Goal: Find specific page/section: Find specific page/section

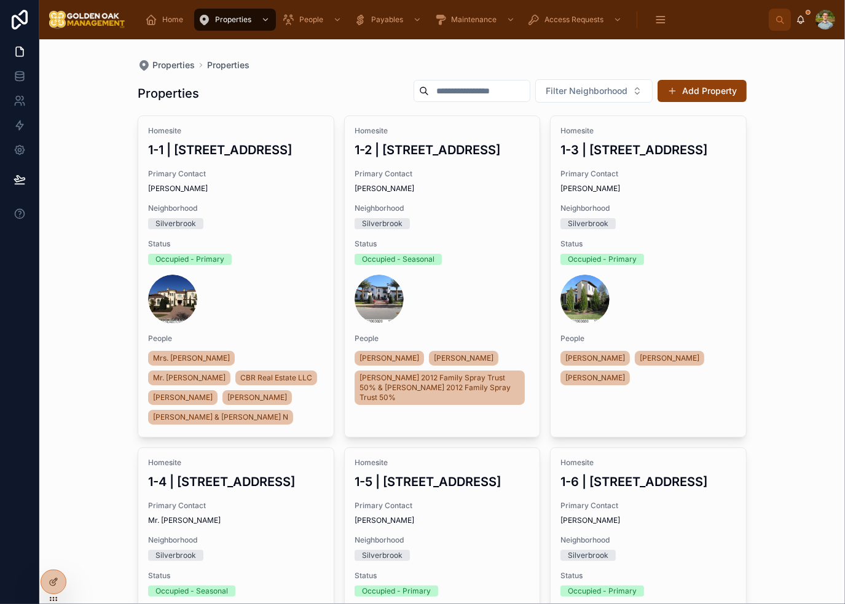
click at [787, 208] on div "Properties Properties Properties Filter Neighborhood Add Property Homesite 1-1 …" at bounding box center [442, 321] width 806 height 565
click at [162, 16] on span "Home" at bounding box center [172, 20] width 21 height 10
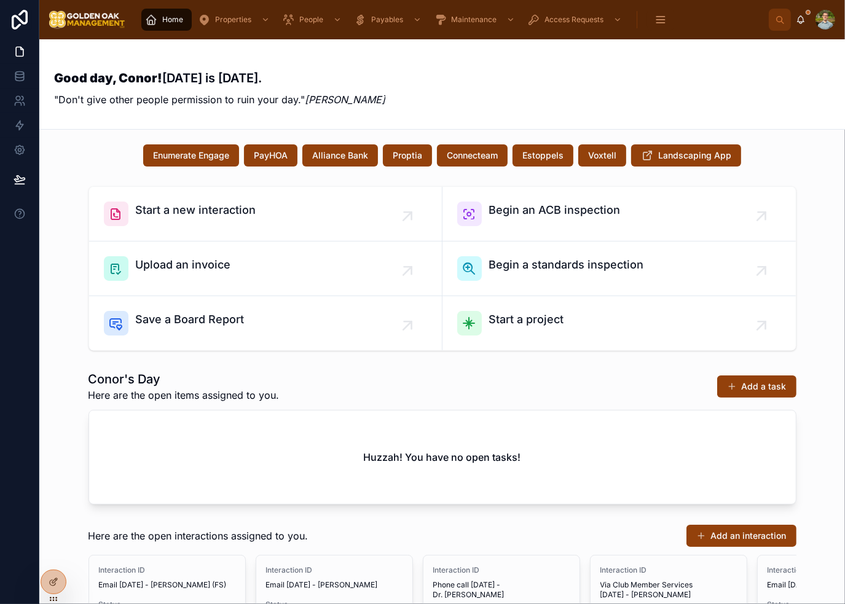
click at [787, 126] on div "Good day, Conor! [DATE] is [DATE]. "Don't give other people permission to ruin …" at bounding box center [442, 84] width 776 height 90
click at [824, 291] on div "Start a new interaction Begin an ACB inspection Upload an invoice Begin a stand…" at bounding box center [442, 268] width 786 height 175
click at [829, 383] on div "Enumerate Engage PayHOA Alliance Bank Proptia Connecteam Estoppels Voxtell Land…" at bounding box center [442, 532] width 806 height 805
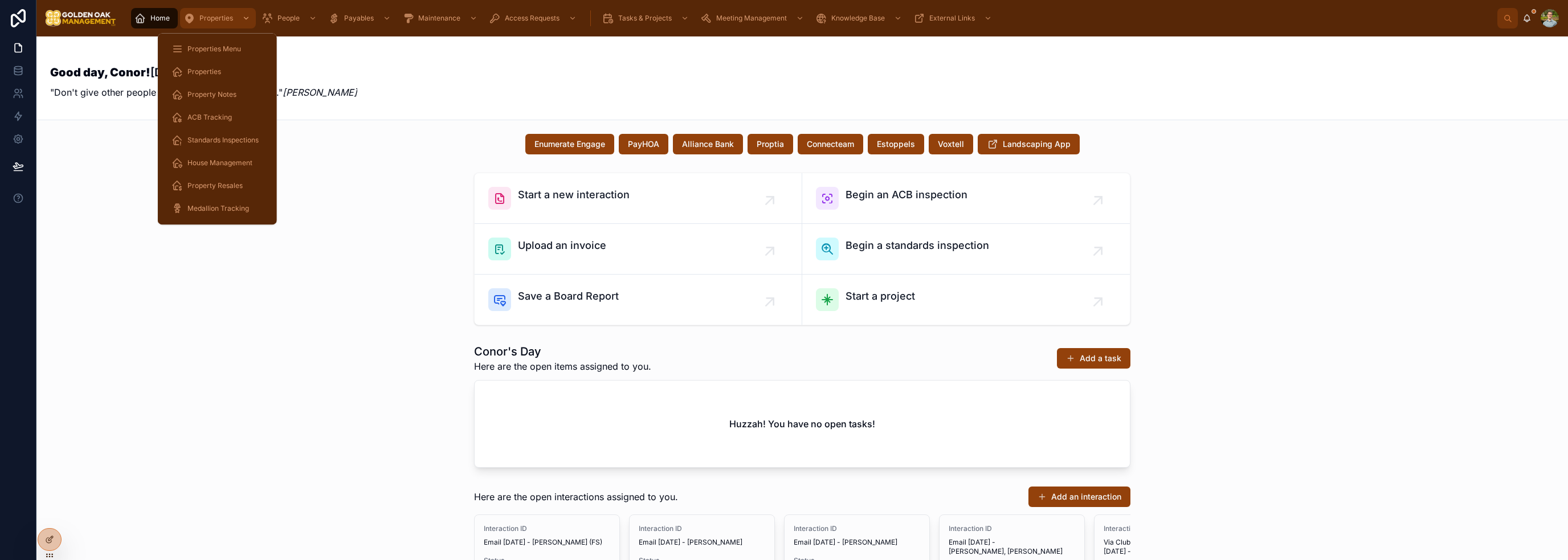
click at [214, 17] on span "Properties" at bounding box center [216, 19] width 33 height 9
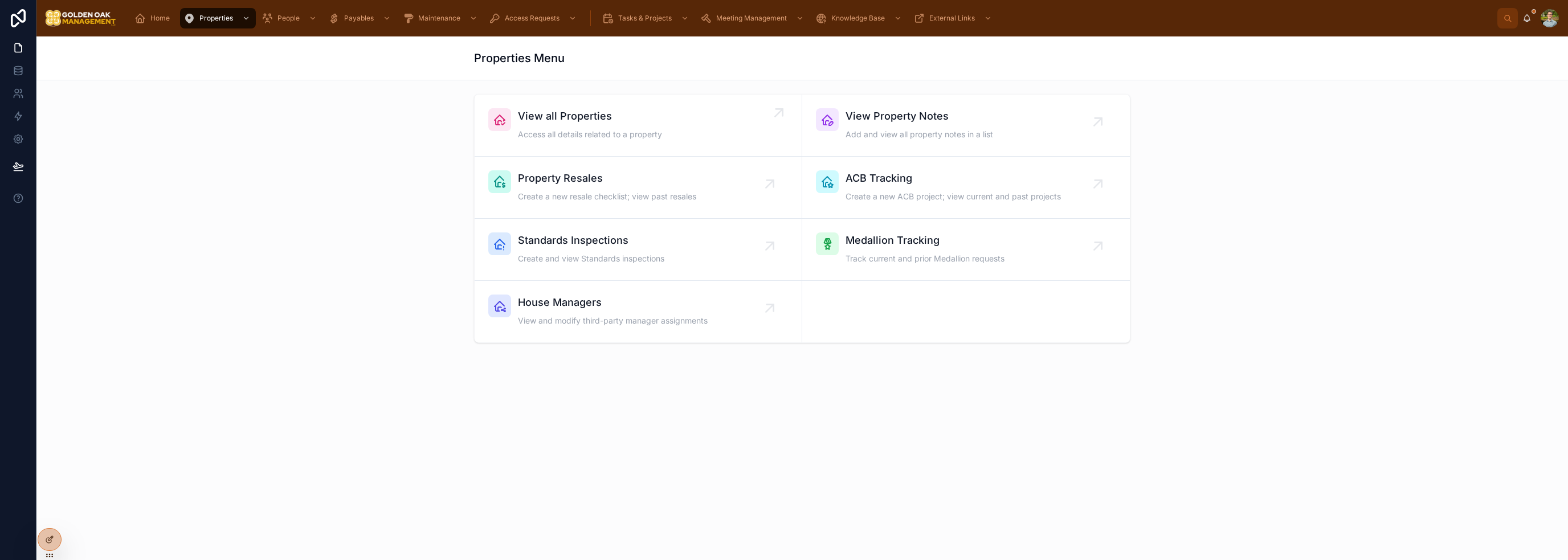
click at [616, 123] on span "View all Properties" at bounding box center [591, 116] width 145 height 16
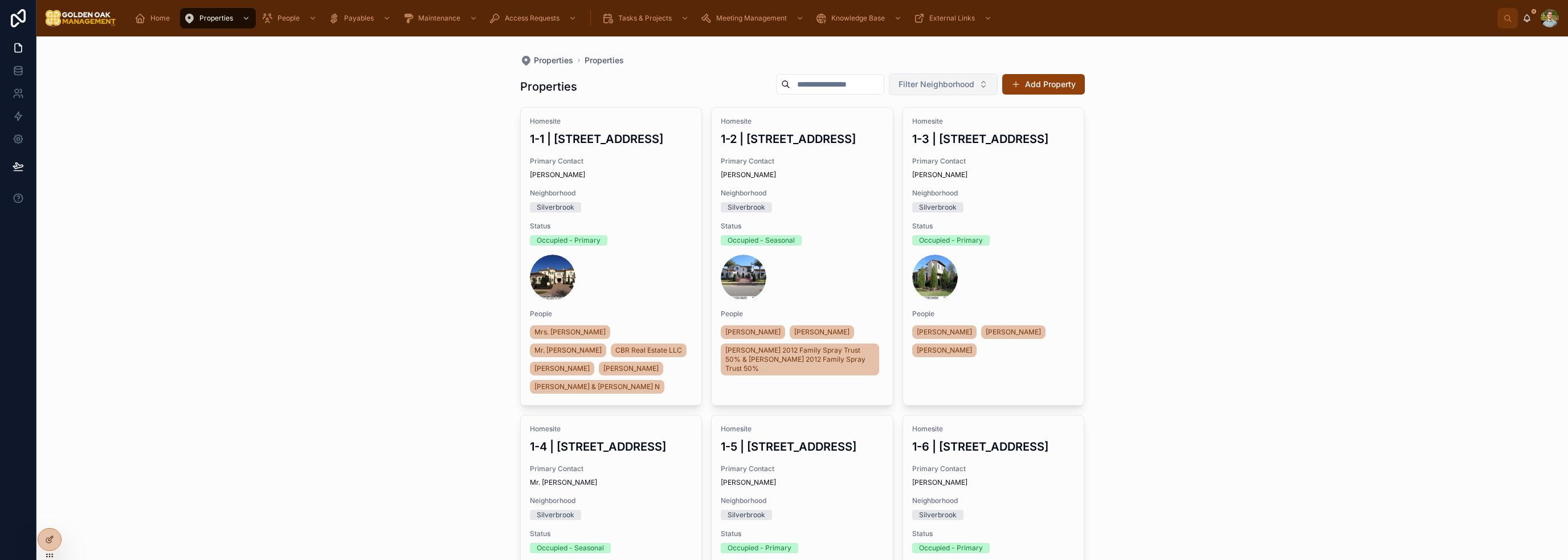
click at [784, 82] on span "Filter Neighborhood" at bounding box center [937, 84] width 76 height 11
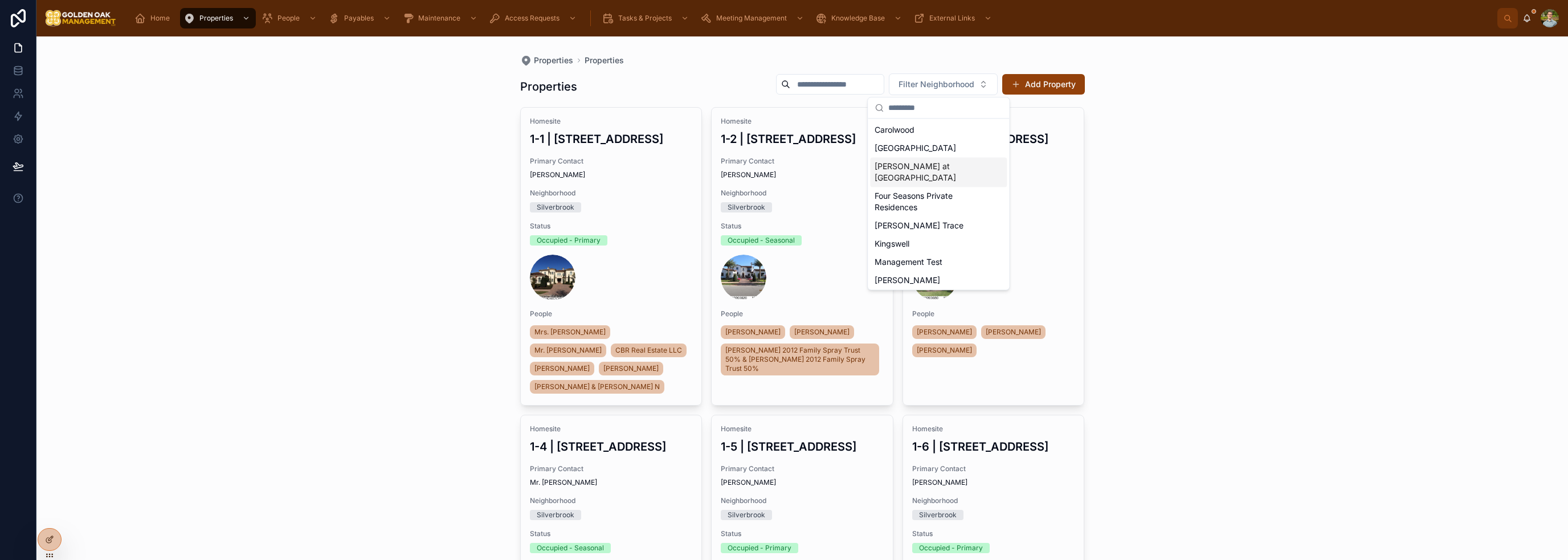
click at [784, 162] on div "[PERSON_NAME] at [GEOGRAPHIC_DATA]" at bounding box center [939, 172] width 137 height 30
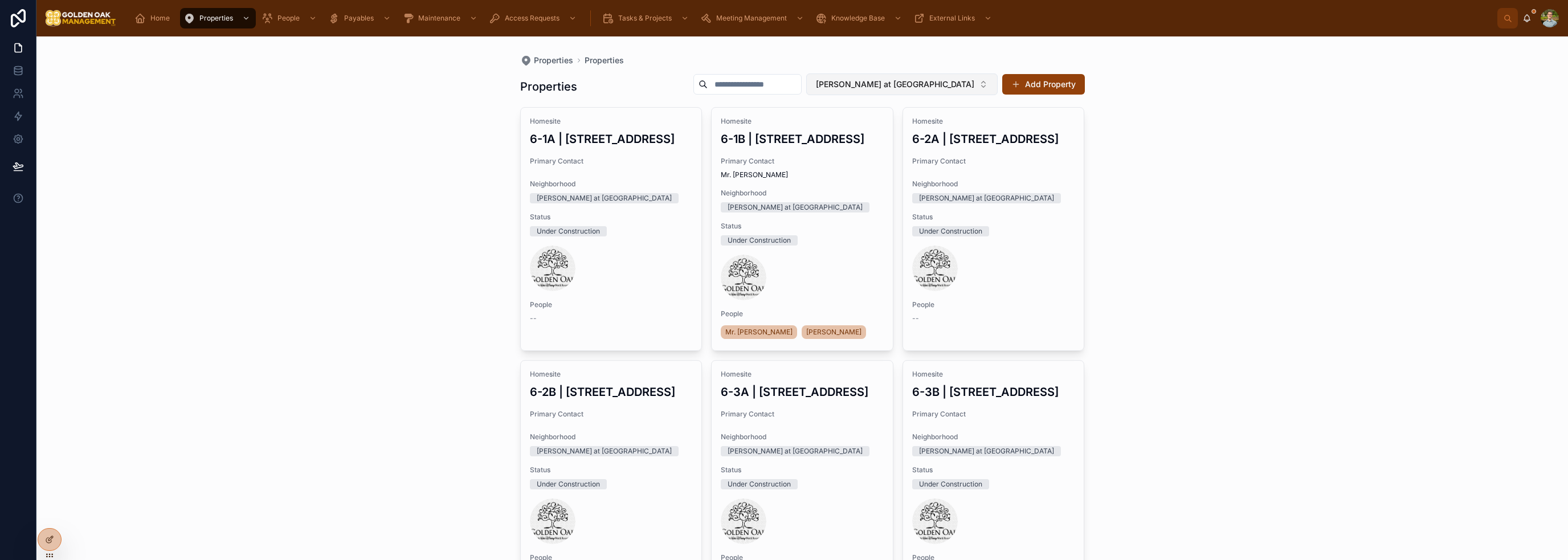
click at [784, 88] on span "[PERSON_NAME] at [GEOGRAPHIC_DATA]" at bounding box center [895, 84] width 159 height 11
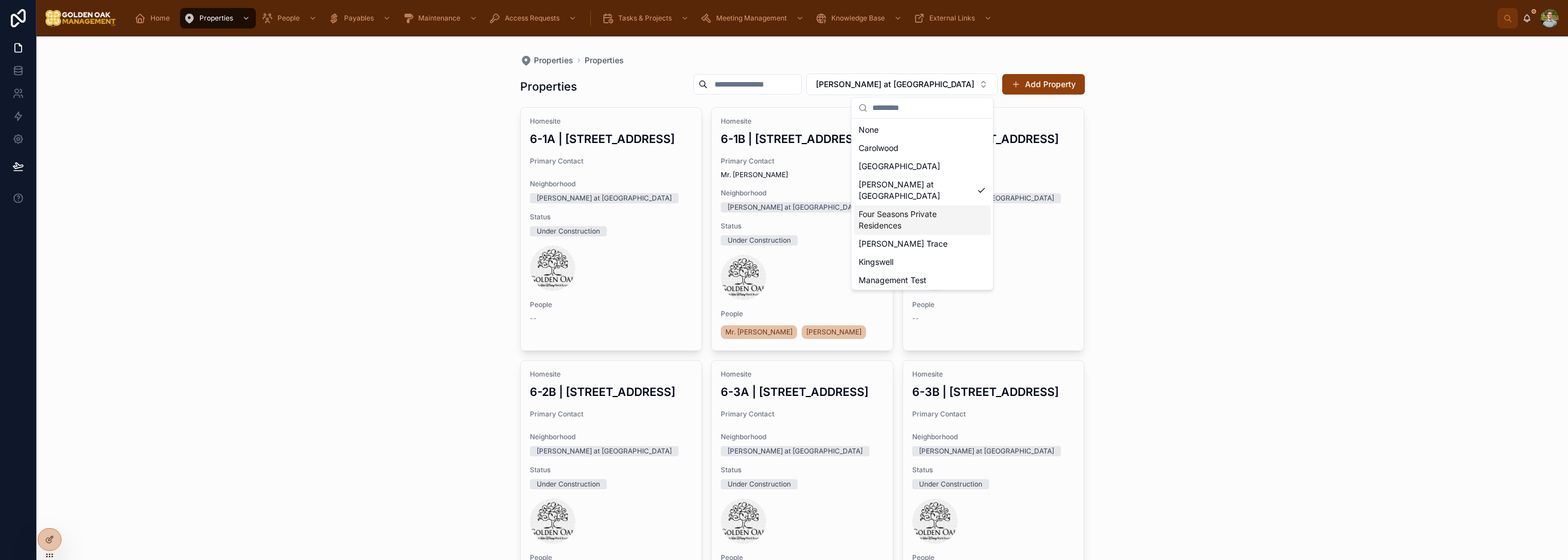
scroll to position [57, 0]
click at [784, 192] on div "[PERSON_NAME] Trace" at bounding box center [923, 187] width 137 height 19
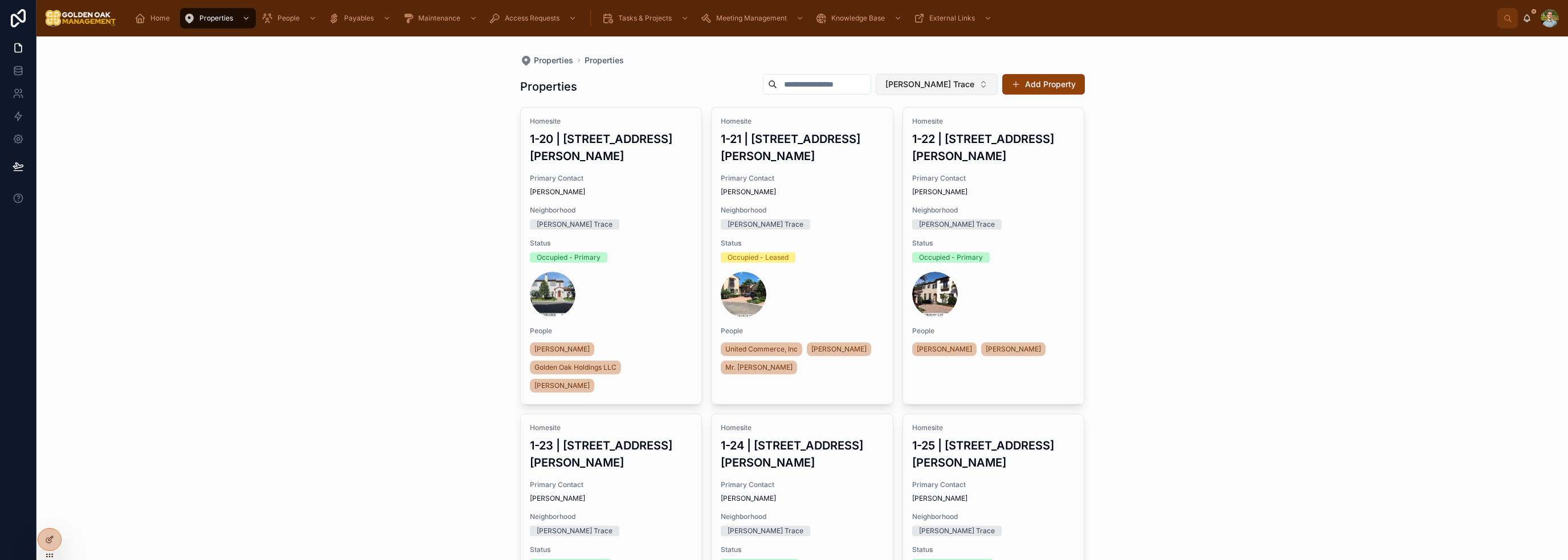
click at [784, 85] on span "[PERSON_NAME] Trace" at bounding box center [930, 84] width 89 height 11
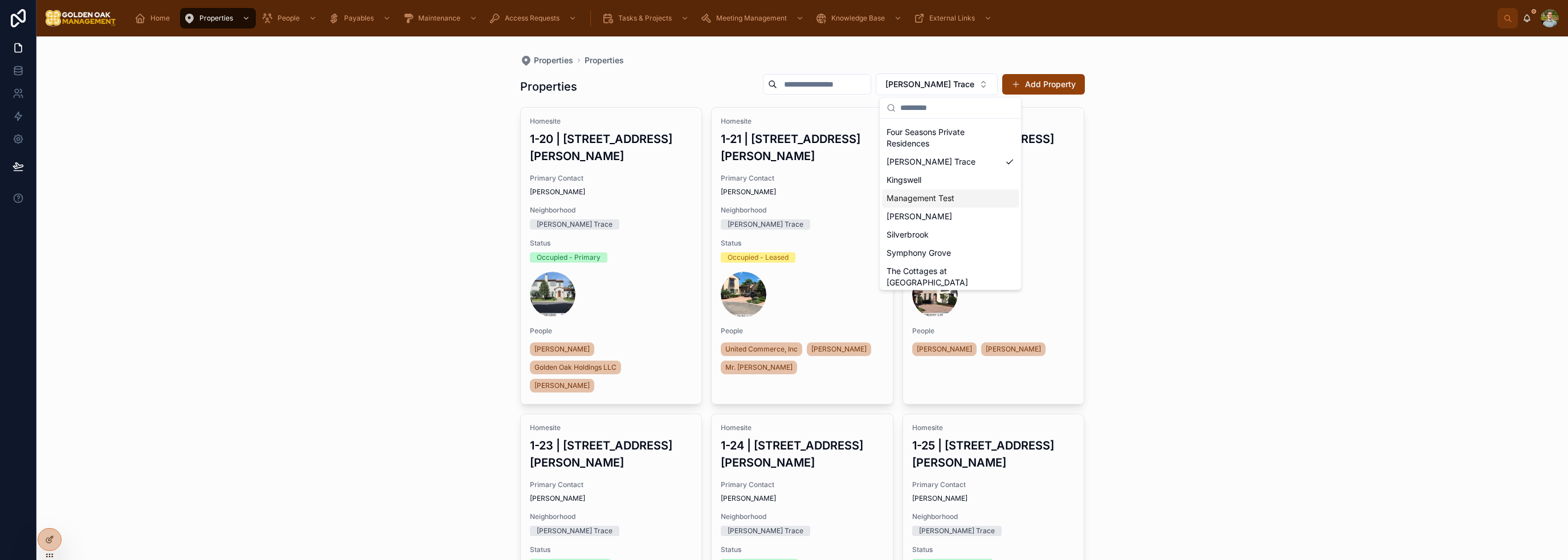
scroll to position [105, 0]
click at [784, 210] on div "Silverbrook" at bounding box center [950, 212] width 137 height 19
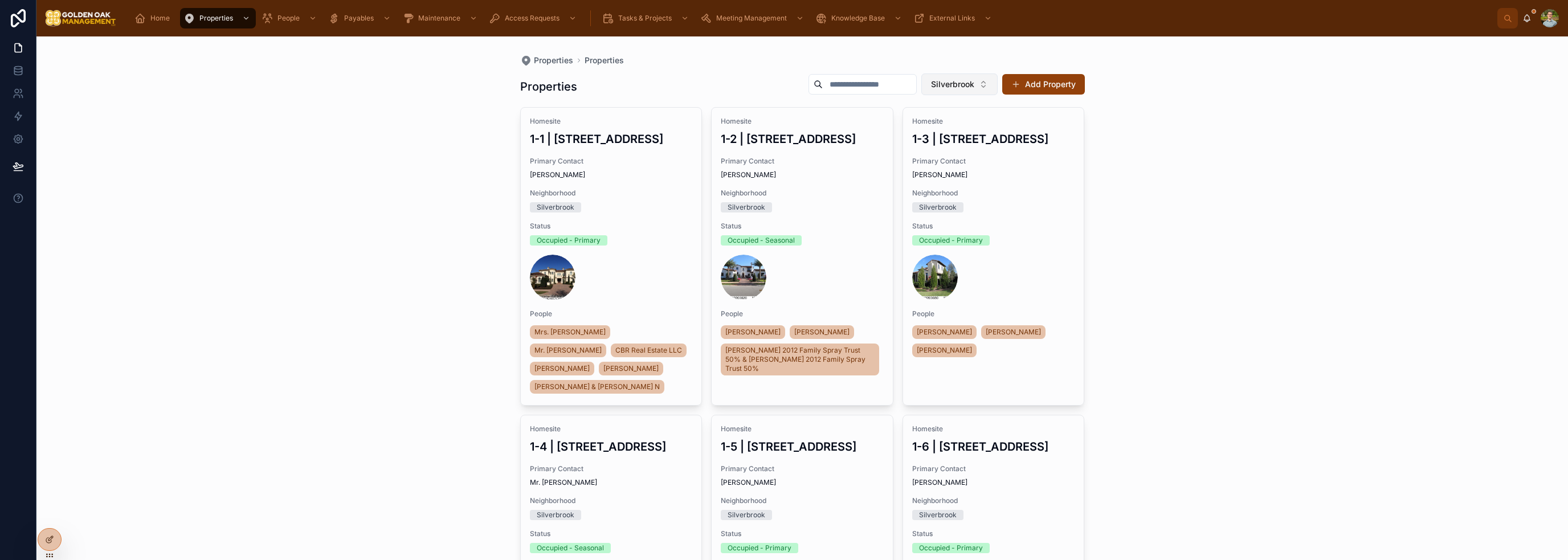
click at [784, 82] on span "Silverbrook" at bounding box center [952, 84] width 44 height 11
click at [784, 195] on div "[PERSON_NAME] at [GEOGRAPHIC_DATA]" at bounding box center [955, 190] width 137 height 30
